Goal: Obtain resource: Obtain resource

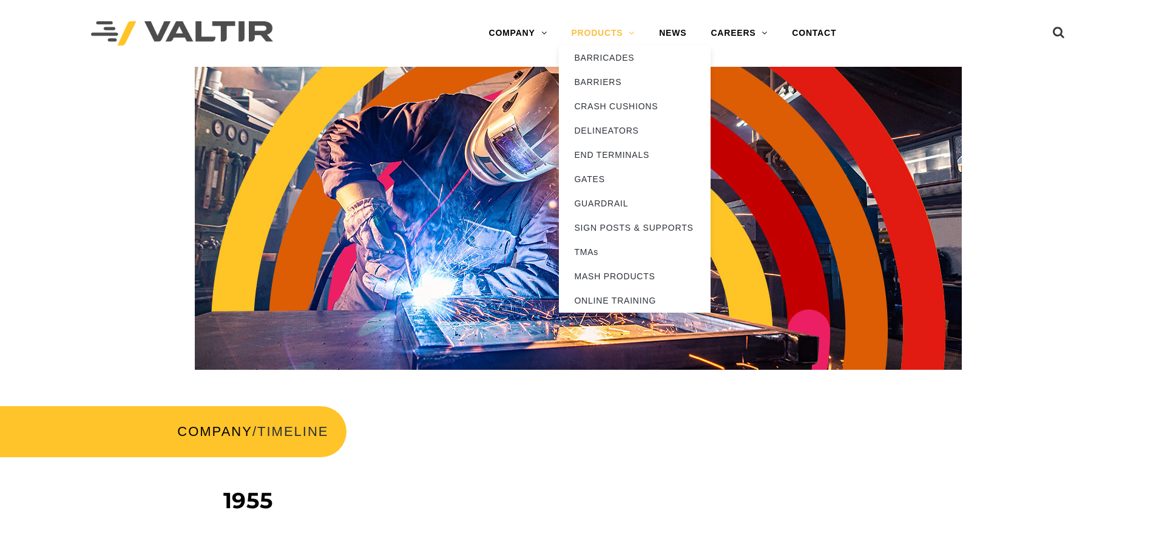
click at [595, 33] on link "PRODUCTS" at bounding box center [603, 33] width 88 height 24
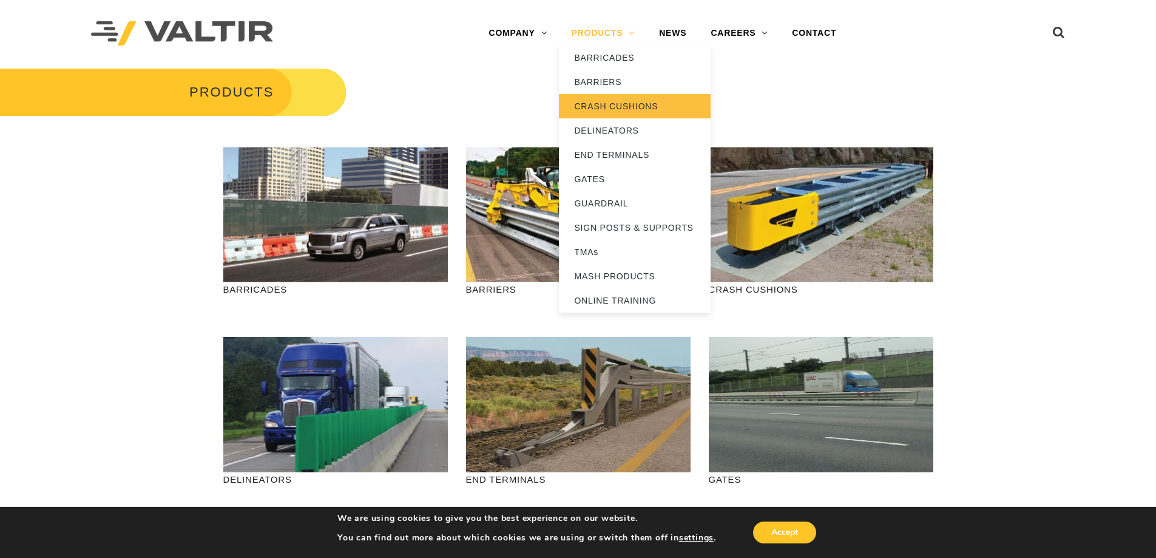
click at [609, 103] on link "CRASH CUSHIONS" at bounding box center [635, 106] width 152 height 24
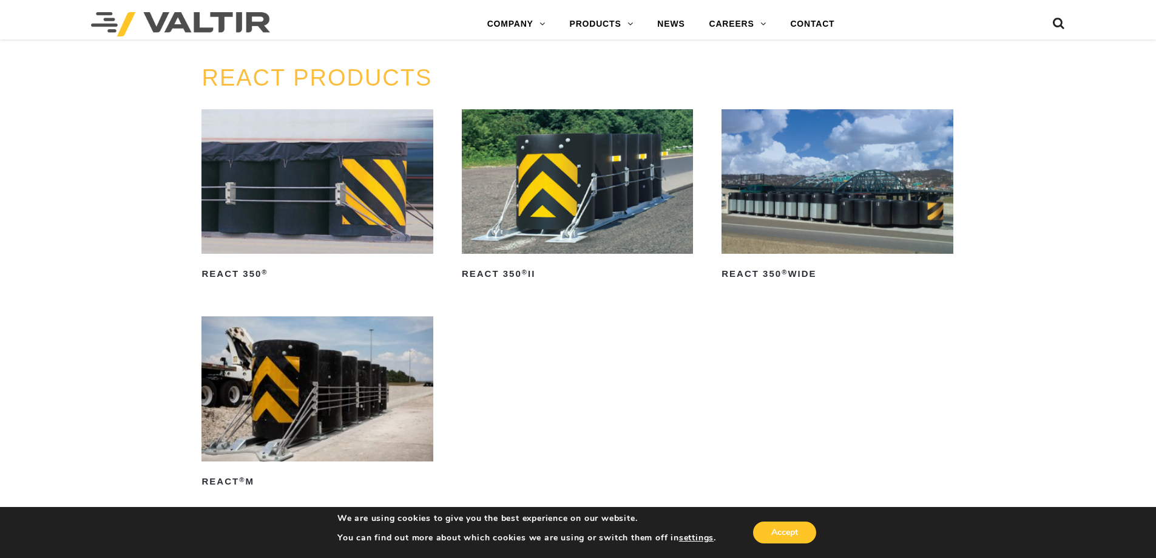
scroll to position [1557, 0]
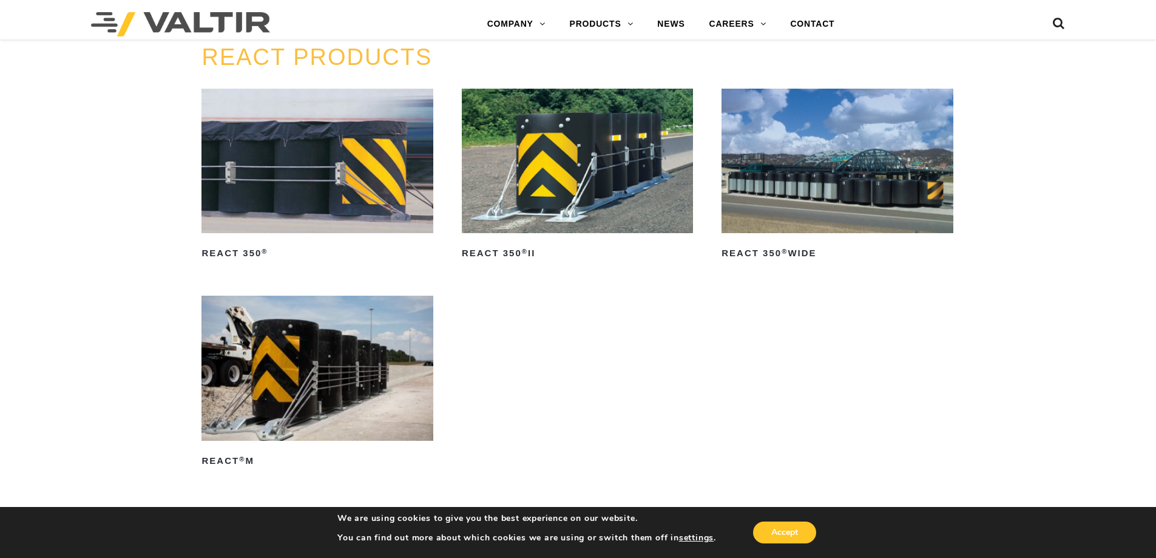
click at [580, 205] on img at bounding box center [577, 161] width 231 height 144
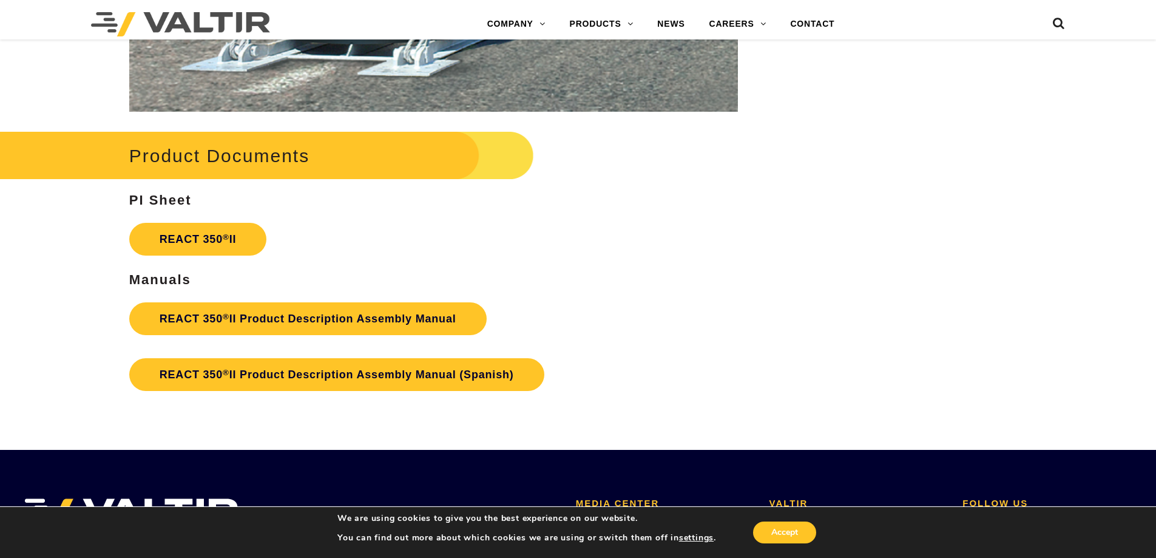
scroll to position [2139, 0]
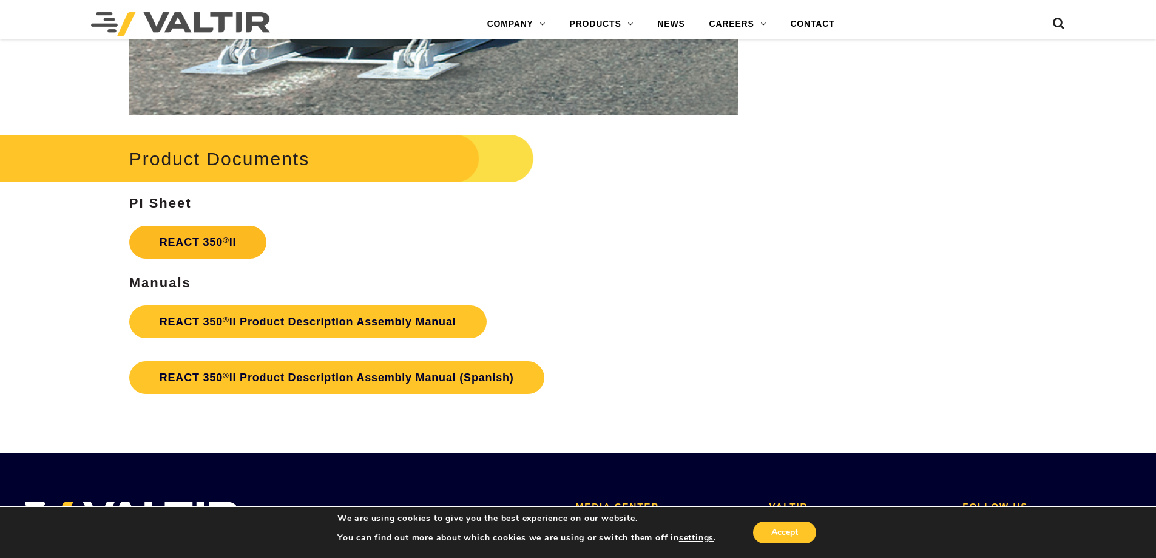
click at [222, 243] on link "REACT 350 ® II" at bounding box center [198, 242] width 138 height 33
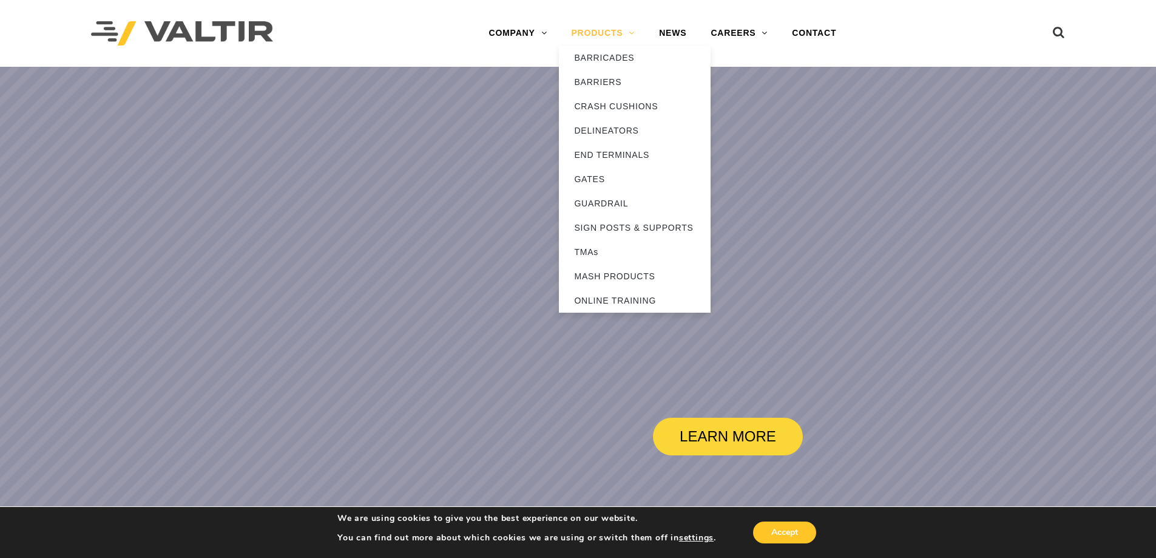
click at [577, 29] on link "PRODUCTS" at bounding box center [603, 33] width 88 height 24
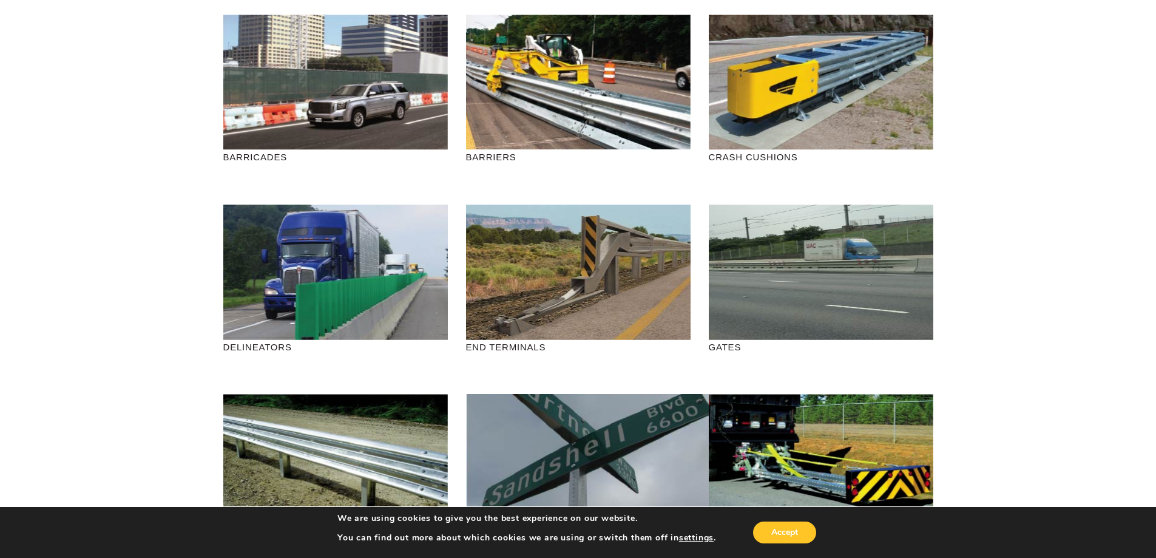
scroll to position [141, 0]
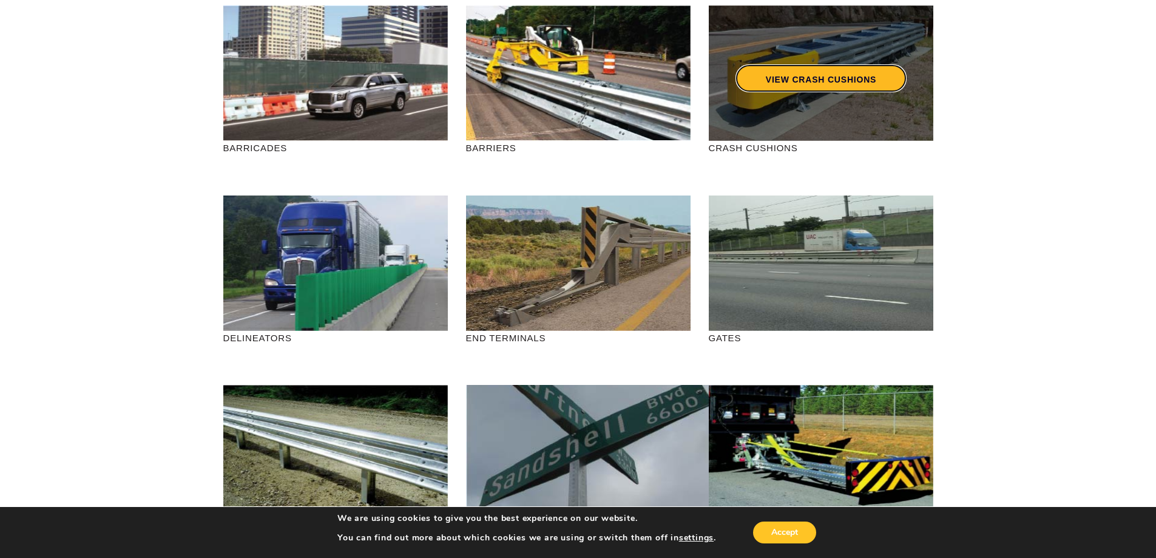
click at [820, 81] on link "VIEW CRASH CUSHIONS" at bounding box center [820, 78] width 171 height 28
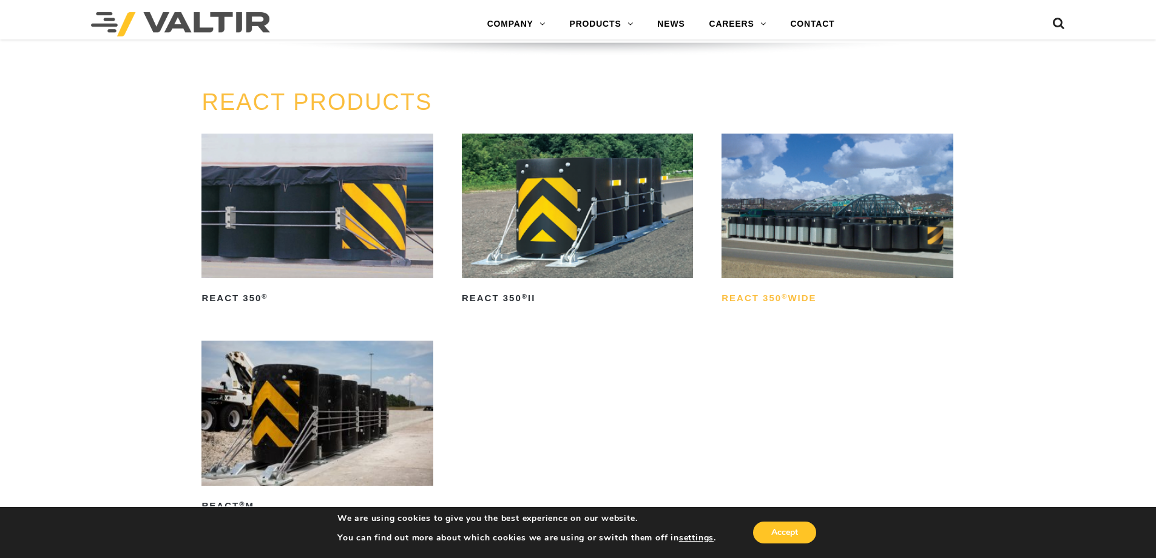
scroll to position [1597, 0]
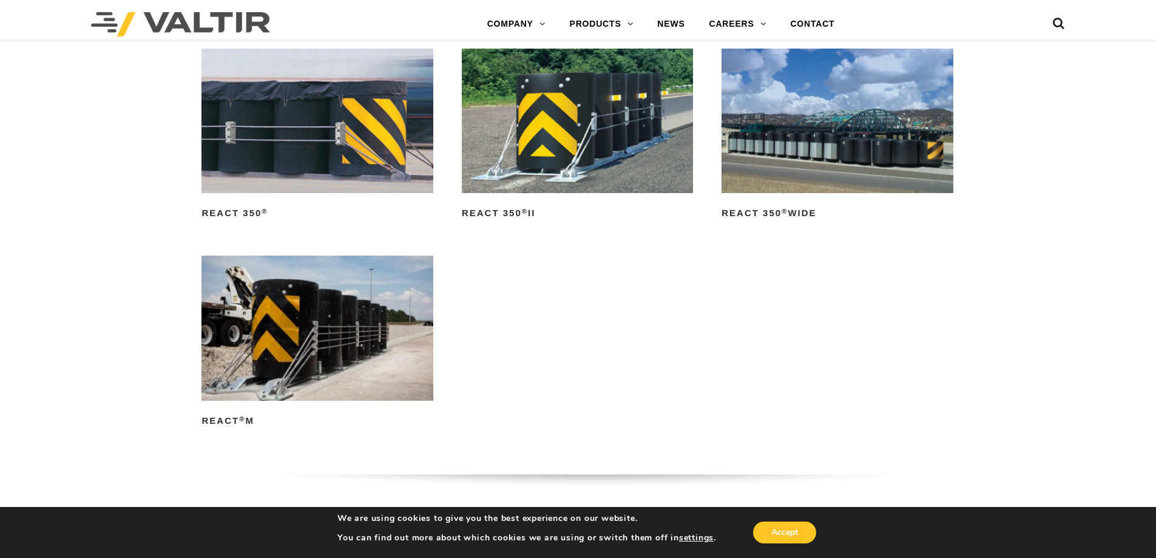
click at [828, 157] on img at bounding box center [836, 121] width 231 height 144
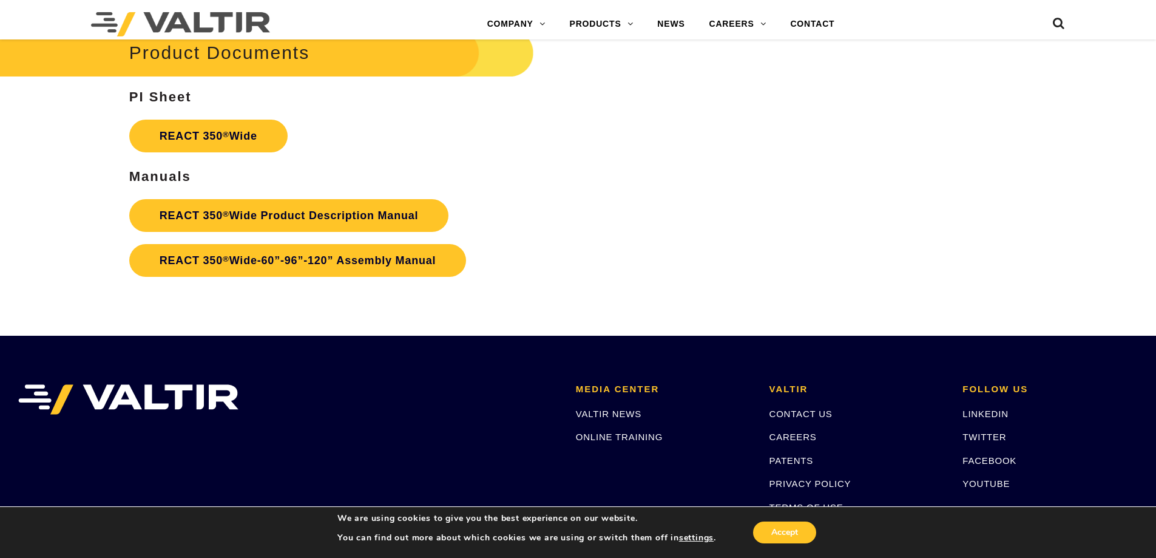
scroll to position [2123, 0]
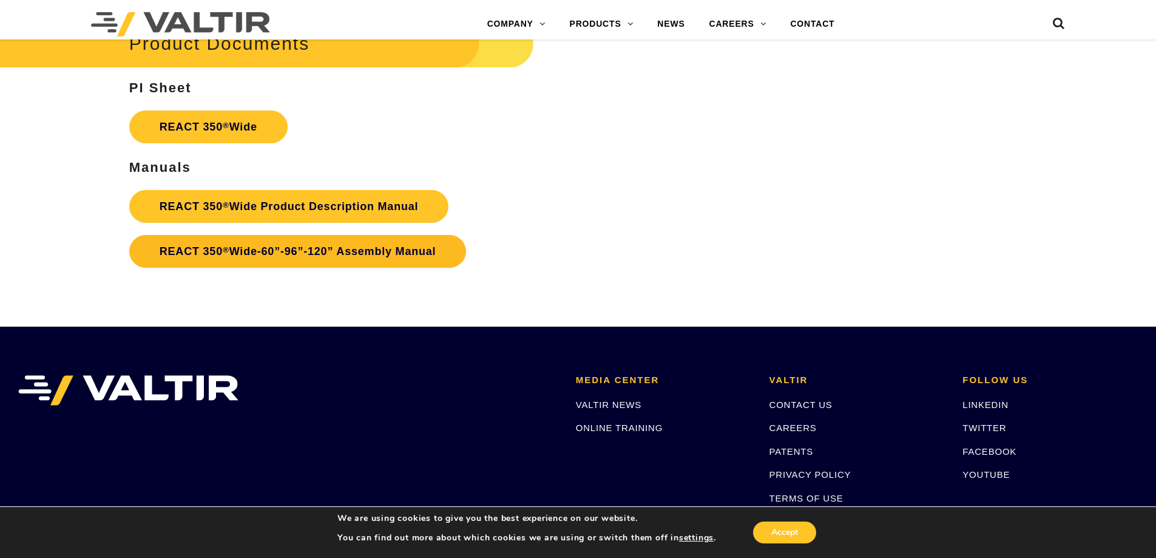
click at [362, 251] on link "REACT 350 ® Wide-60”-96”-120” Assembly Manual" at bounding box center [297, 251] width 337 height 33
